Goal: Transaction & Acquisition: Purchase product/service

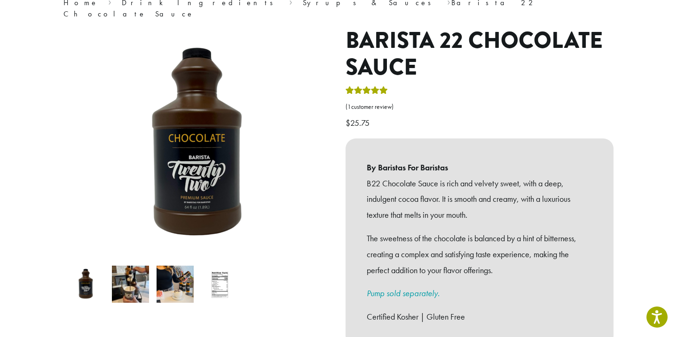
scroll to position [101, 0]
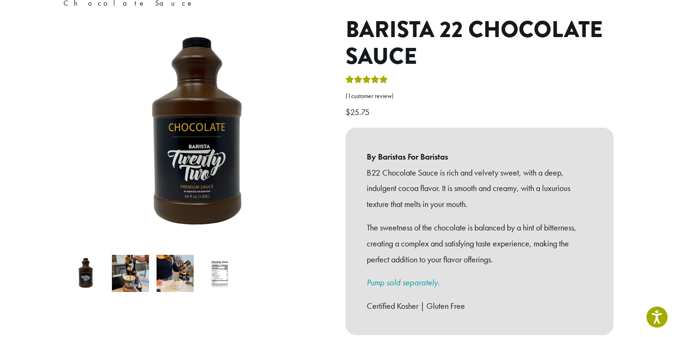
click at [132, 268] on img at bounding box center [130, 273] width 37 height 37
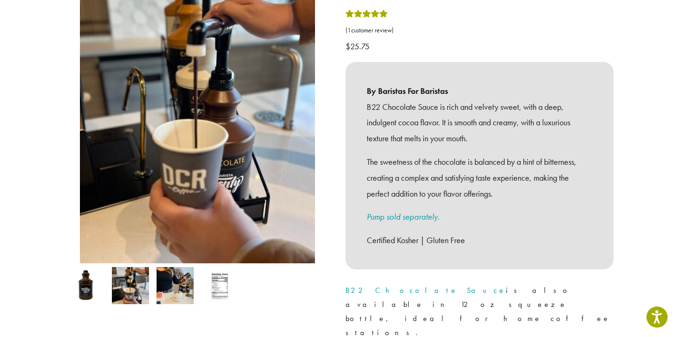
scroll to position [175, 0]
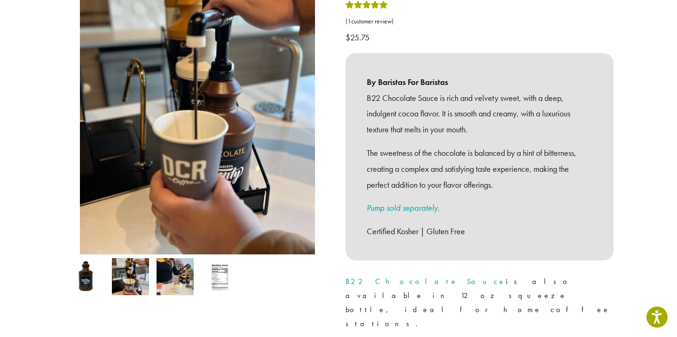
click at [179, 261] on img at bounding box center [174, 276] width 37 height 37
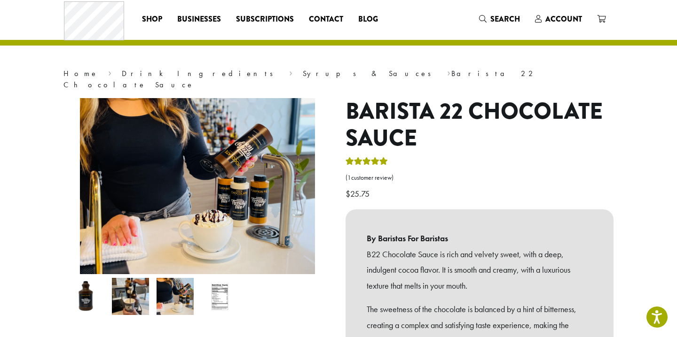
scroll to position [0, 0]
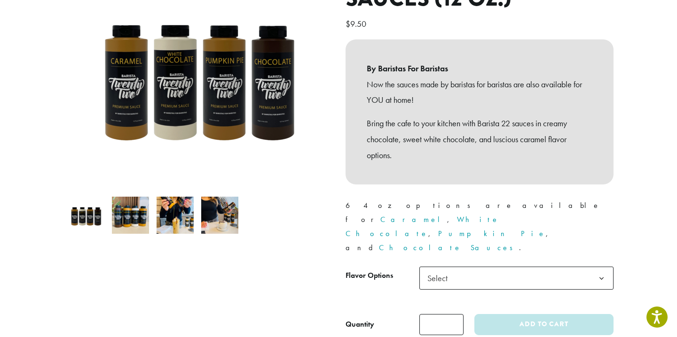
scroll to position [160, 0]
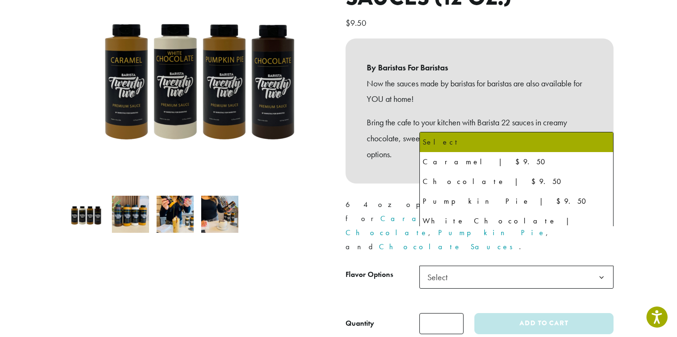
click at [512, 266] on span "Select" at bounding box center [516, 277] width 194 height 23
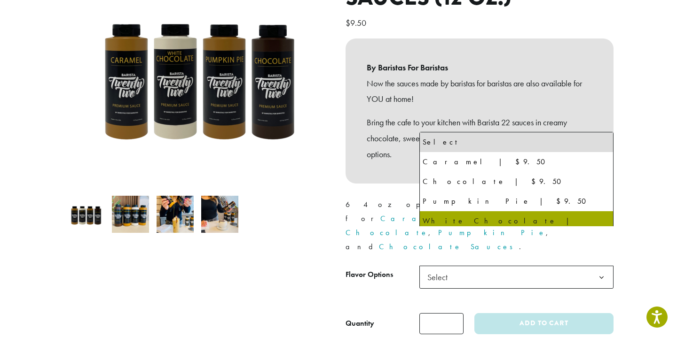
click at [372, 158] on div "By Baristas For Baristas Now the sauces made by baristas for baristas are also …" at bounding box center [479, 111] width 268 height 145
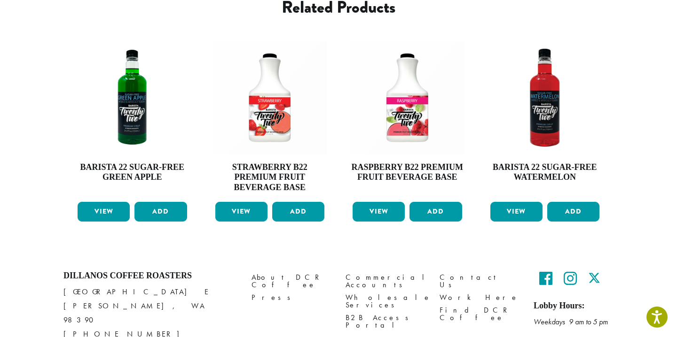
scroll to position [0, 0]
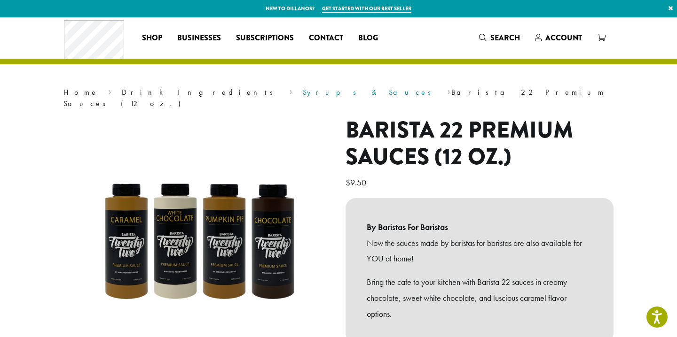
click at [303, 93] on link "Syrups & Sauces" at bounding box center [370, 92] width 134 height 10
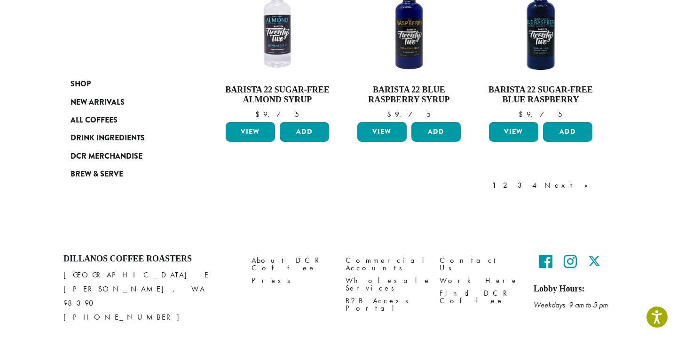
scroll to position [887, 0]
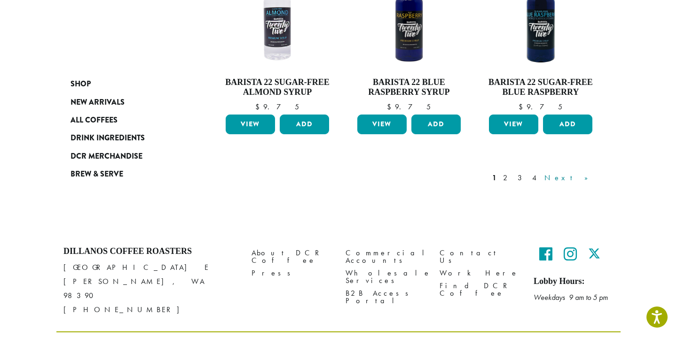
click at [581, 172] on link "Next »" at bounding box center [569, 177] width 54 height 11
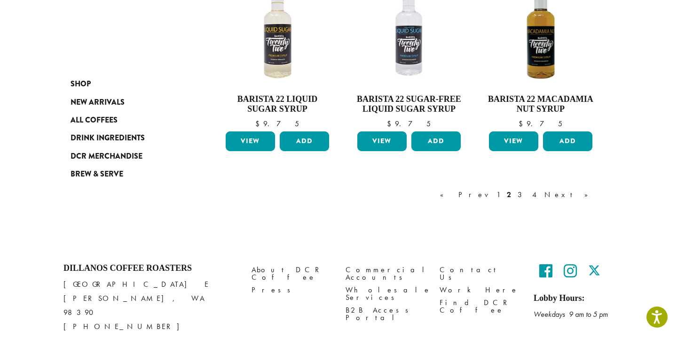
scroll to position [867, 0]
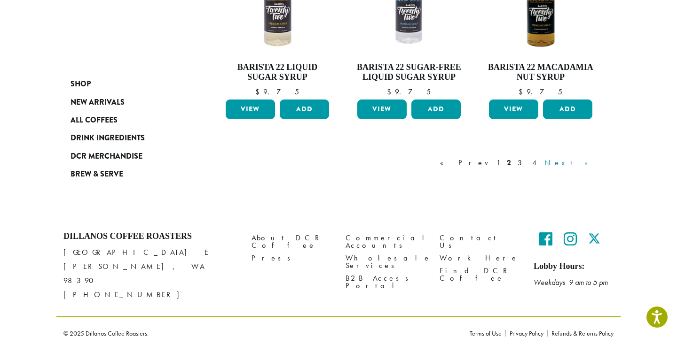
click at [584, 165] on link "Next »" at bounding box center [569, 162] width 54 height 11
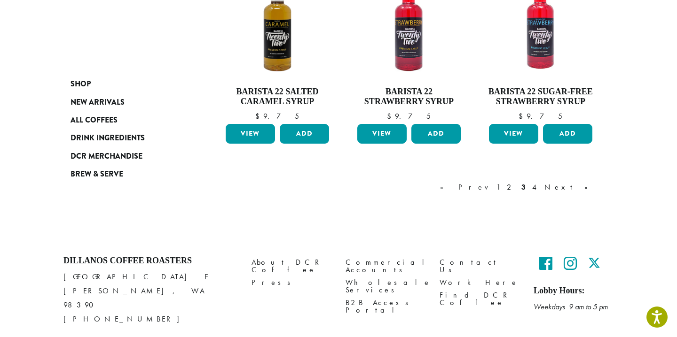
scroll to position [847, 0]
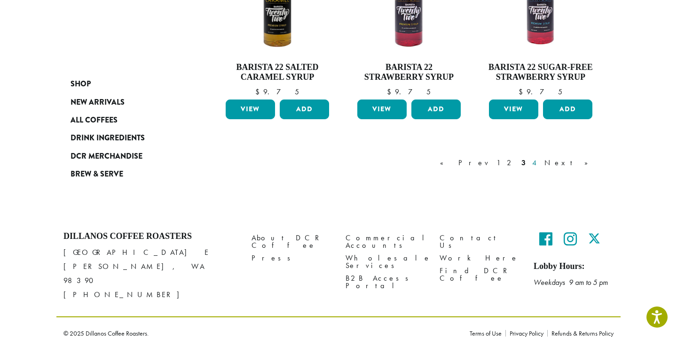
click at [539, 160] on link "4" at bounding box center [534, 162] width 9 height 11
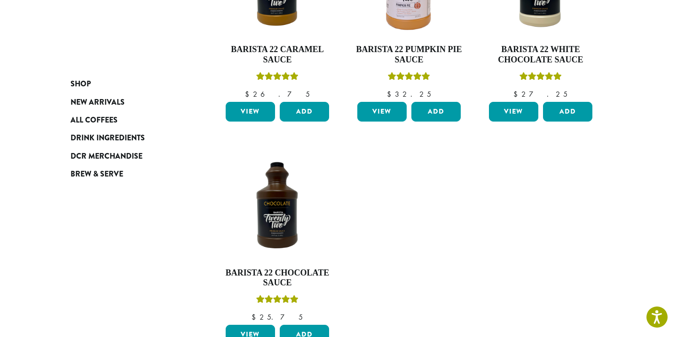
scroll to position [415, 0]
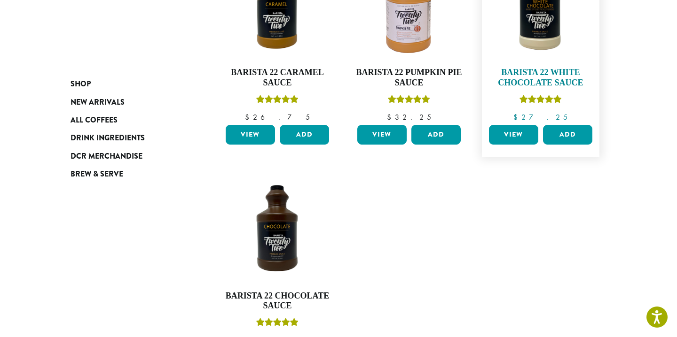
click at [536, 72] on h4 "Barista 22 White Chocolate Sauce" at bounding box center [540, 78] width 108 height 20
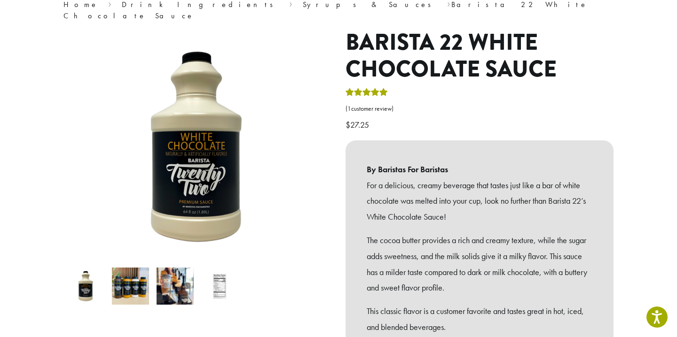
scroll to position [102, 0]
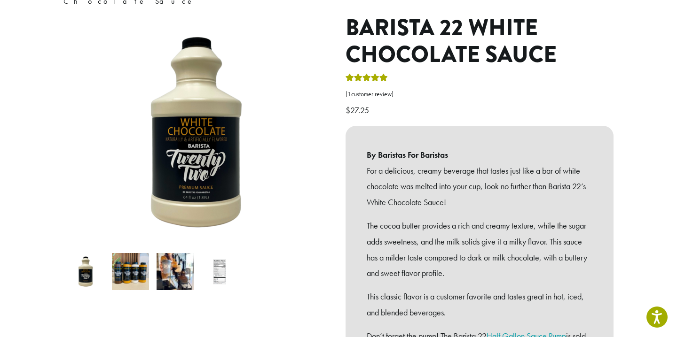
click at [216, 261] on img at bounding box center [219, 271] width 37 height 37
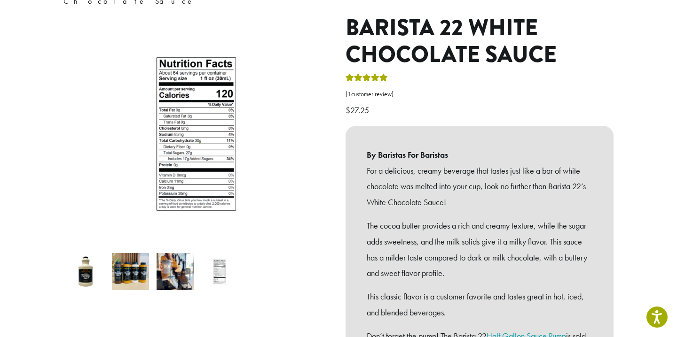
click at [178, 261] on img at bounding box center [174, 271] width 37 height 37
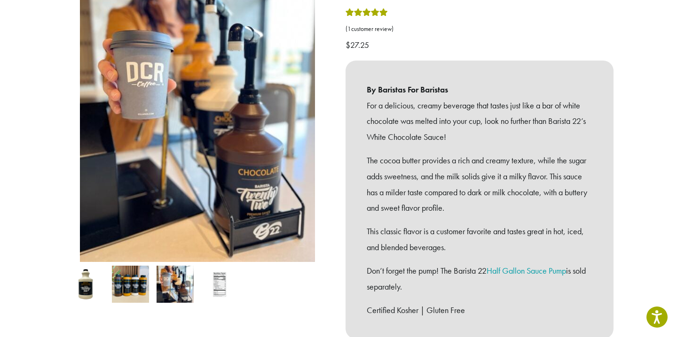
scroll to position [168, 0]
